Goal: Find specific page/section: Find specific page/section

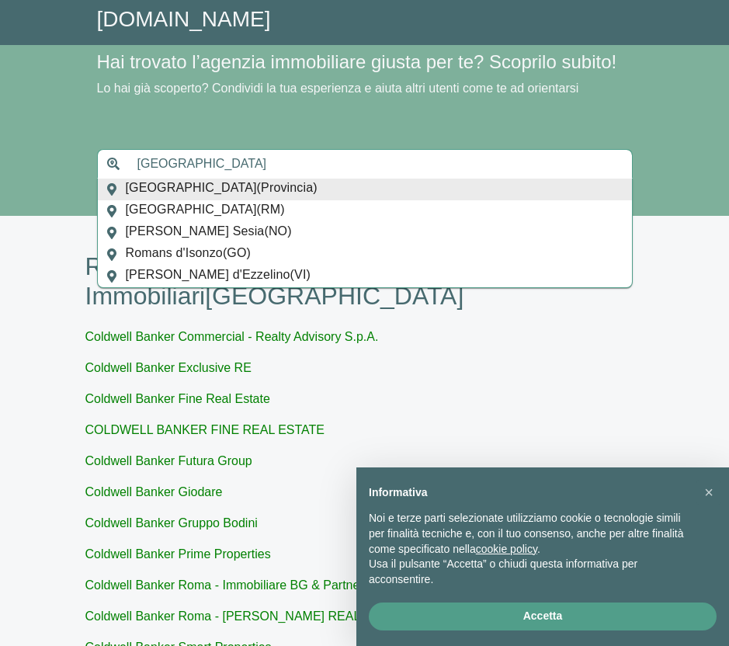
click at [262, 179] on input "[GEOGRAPHIC_DATA]" at bounding box center [380, 163] width 505 height 29
click at [272, 179] on input "[GEOGRAPHIC_DATA]" at bounding box center [380, 163] width 505 height 29
click at [265, 200] on div "[GEOGRAPHIC_DATA] ( Provincia )" at bounding box center [365, 190] width 534 height 22
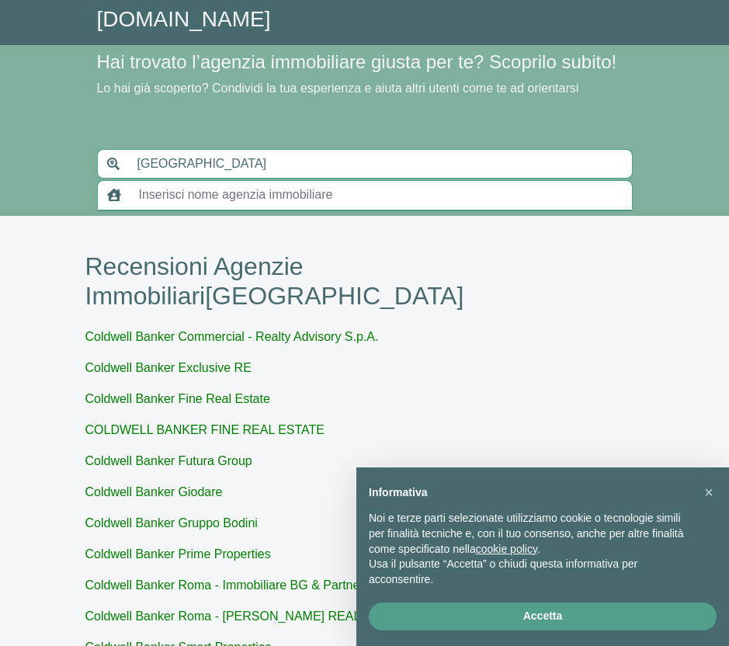
click at [265, 210] on input "text" at bounding box center [381, 194] width 503 height 29
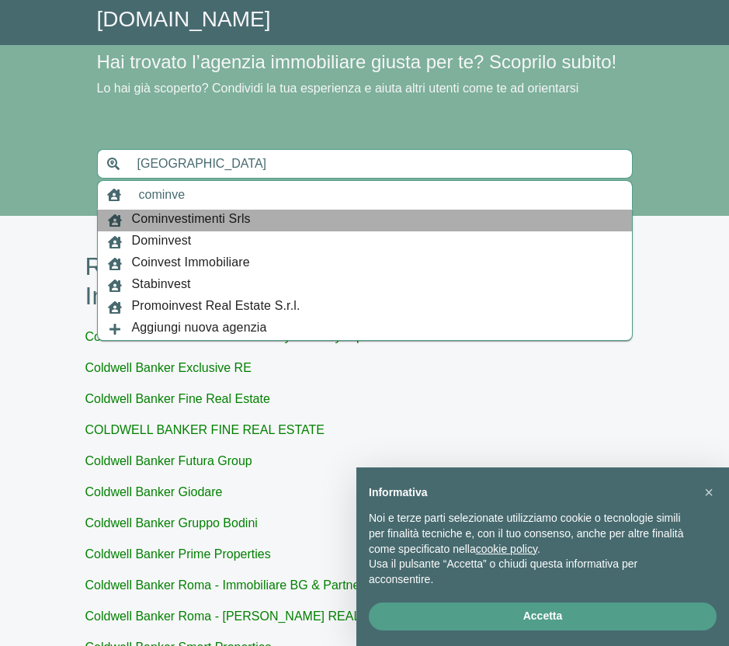
click at [295, 231] on div "Cominvestimenti Srls" at bounding box center [365, 221] width 534 height 22
type input "Cominvestimenti Srls"
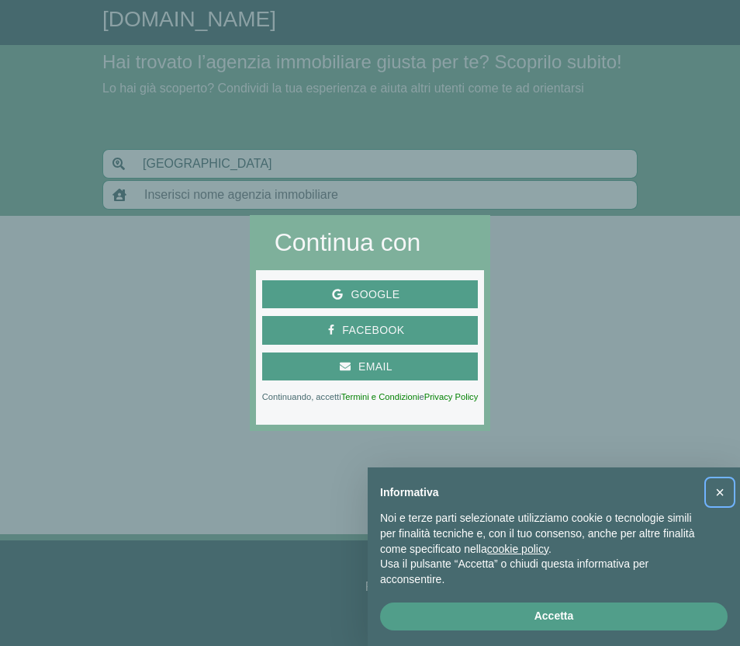
click at [719, 491] on span "×" at bounding box center [720, 492] width 9 height 17
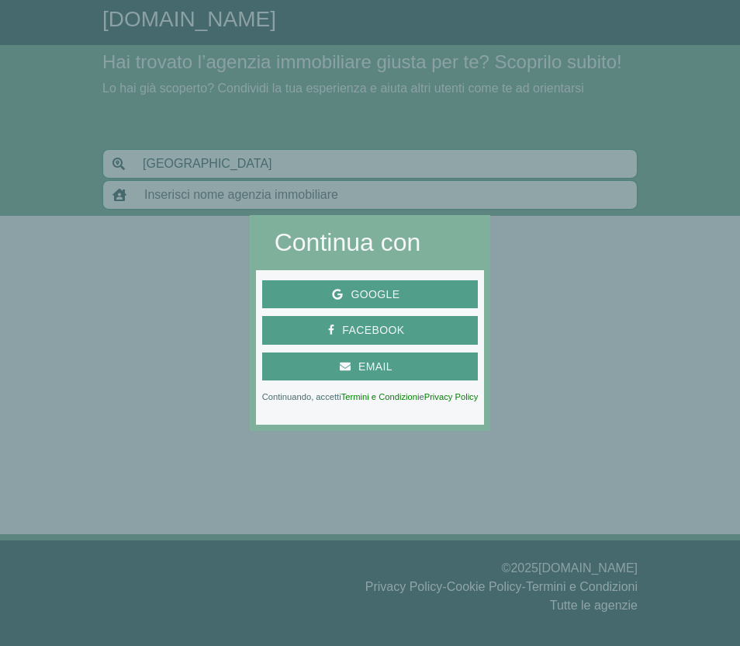
click at [539, 322] on div at bounding box center [616, 323] width 250 height 646
